Goal: Information Seeking & Learning: Learn about a topic

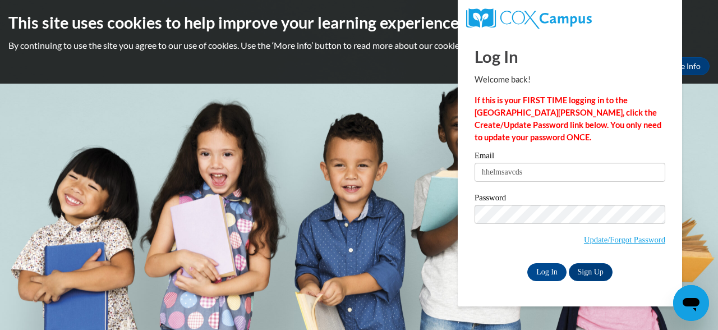
click at [501, 174] on input "hhelmsavcds" at bounding box center [569, 172] width 191 height 19
click at [543, 173] on input "hhelm@savcds" at bounding box center [569, 172] width 191 height 19
type input "hhelm@savcds.org"
click at [550, 271] on input "Log In" at bounding box center [546, 272] width 39 height 18
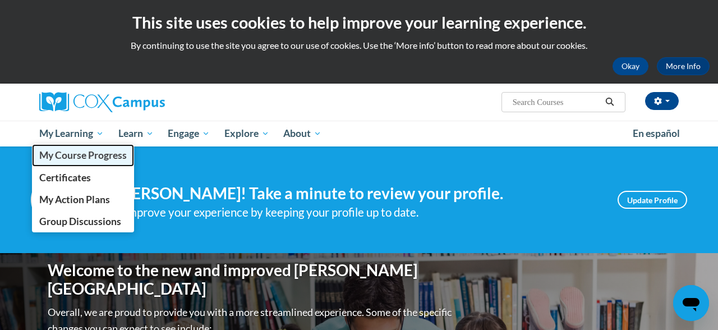
click at [73, 154] on span "My Course Progress" at bounding box center [82, 155] width 87 height 12
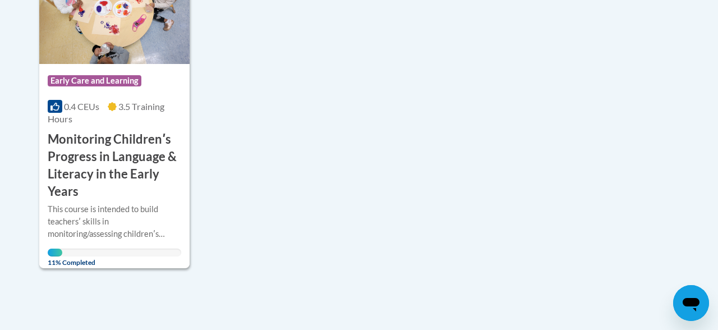
scroll to position [338, 0]
click at [116, 165] on h3 "Monitoring Childrenʹs Progress in Language & Literacy in the Early Years" at bounding box center [114, 165] width 133 height 69
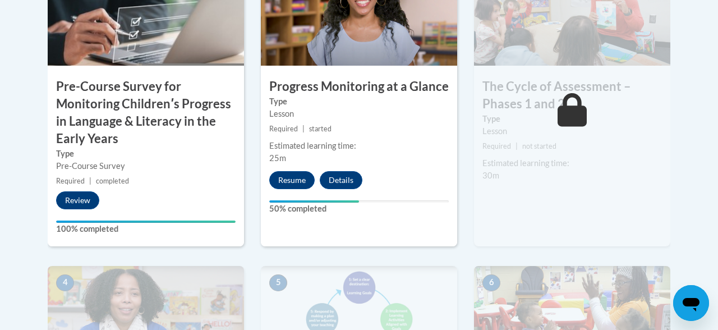
scroll to position [450, 0]
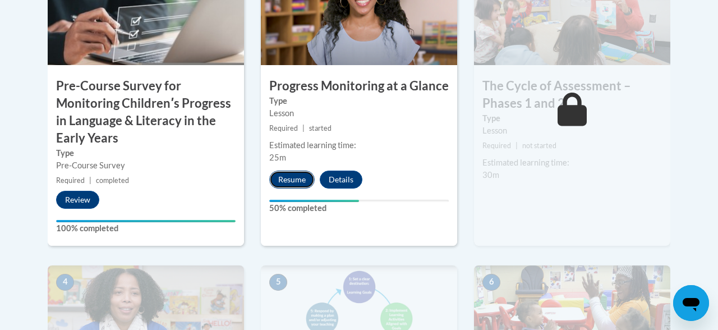
click at [289, 181] on button "Resume" at bounding box center [291, 179] width 45 height 18
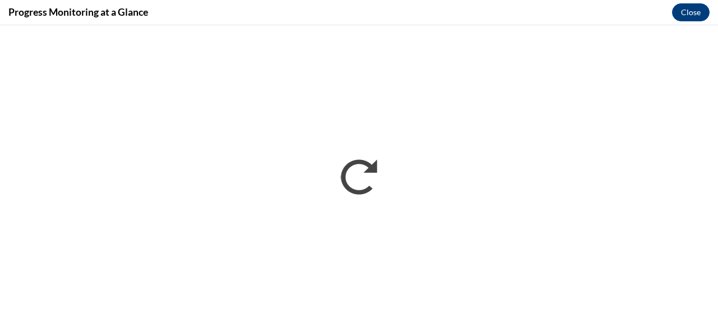
scroll to position [0, 0]
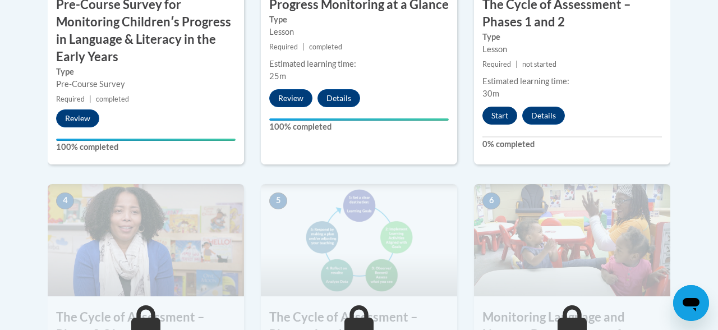
scroll to position [514, 0]
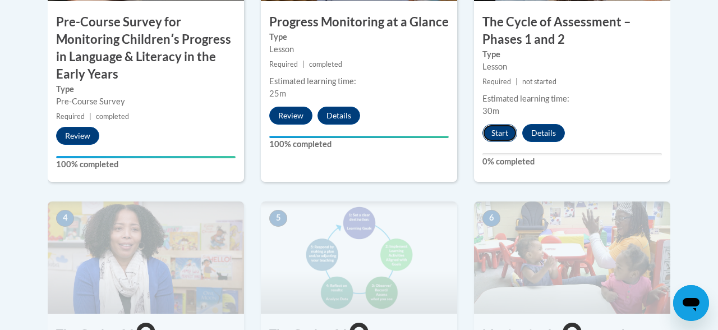
click at [500, 132] on button "Start" at bounding box center [499, 133] width 35 height 18
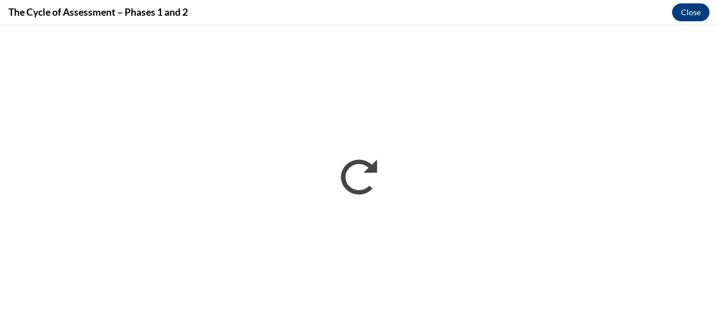
scroll to position [0, 0]
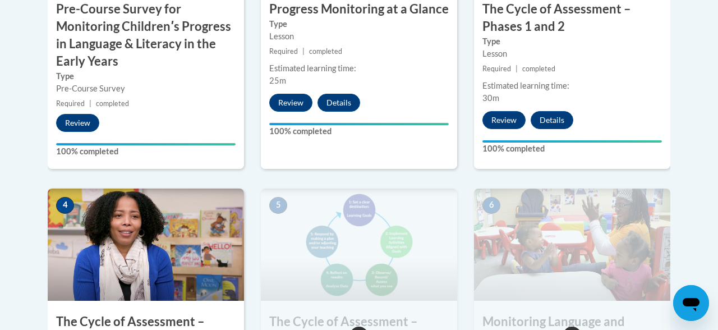
scroll to position [506, 0]
